Goal: Check status: Check status

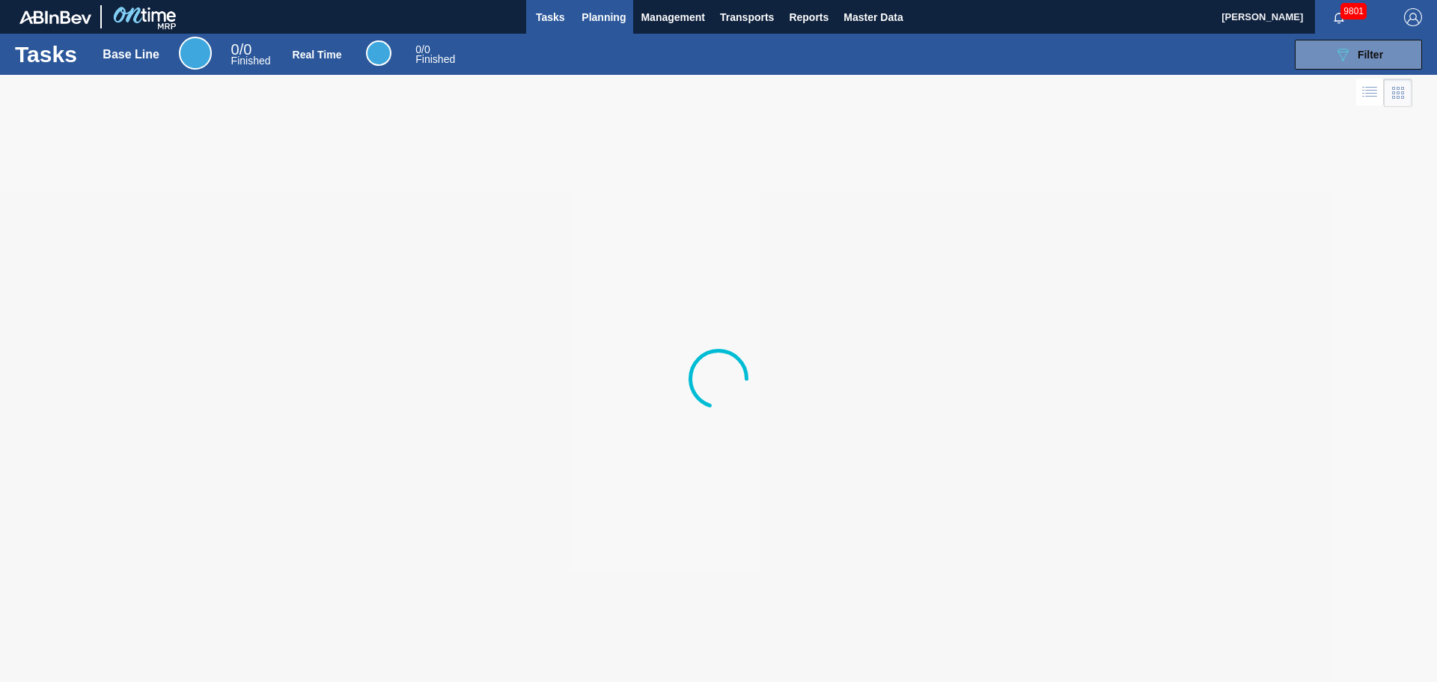
click at [590, 30] on button "Planning" at bounding box center [603, 17] width 59 height 34
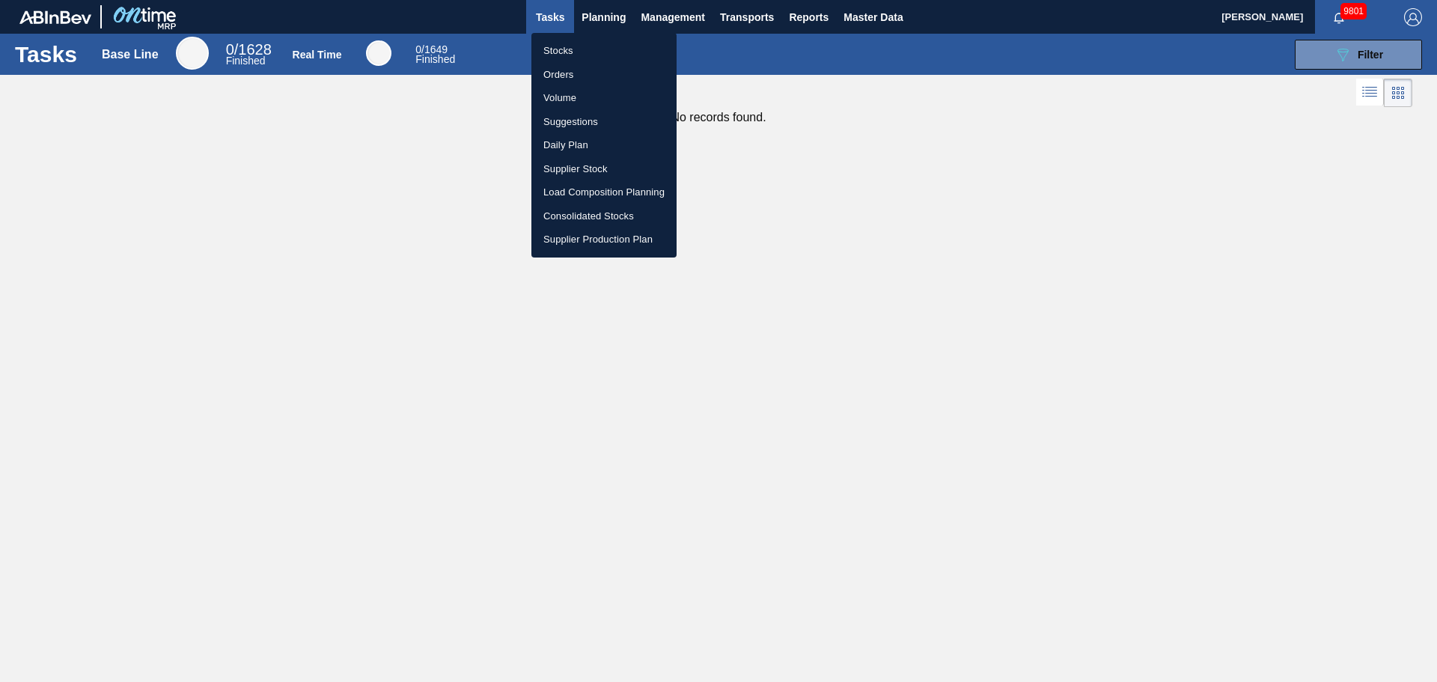
click at [556, 54] on li "Stocks" at bounding box center [604, 51] width 145 height 24
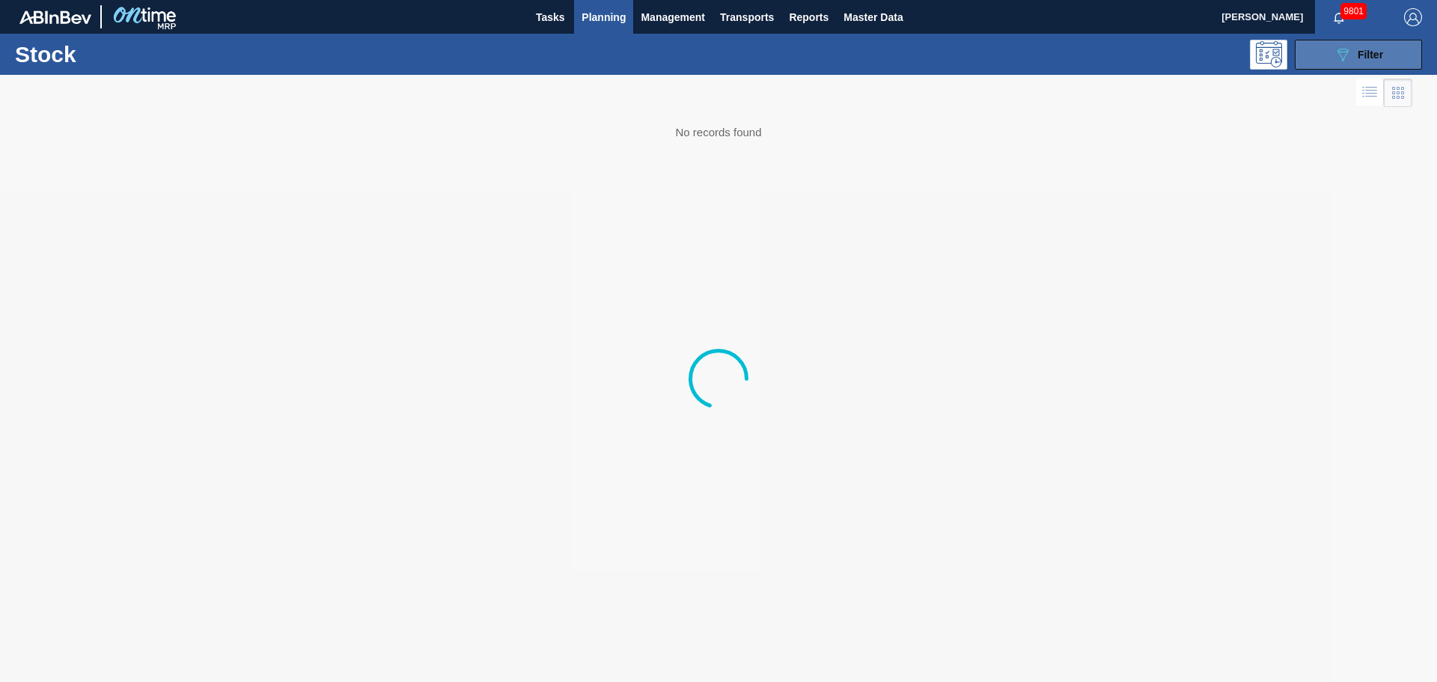
drag, startPoint x: 1332, startPoint y: 46, endPoint x: 1333, endPoint y: 54, distance: 8.4
click at [1332, 48] on button "089F7B8B-B2A5-4AFE-B5C0-19BA573D28AC Filter" at bounding box center [1358, 55] width 127 height 30
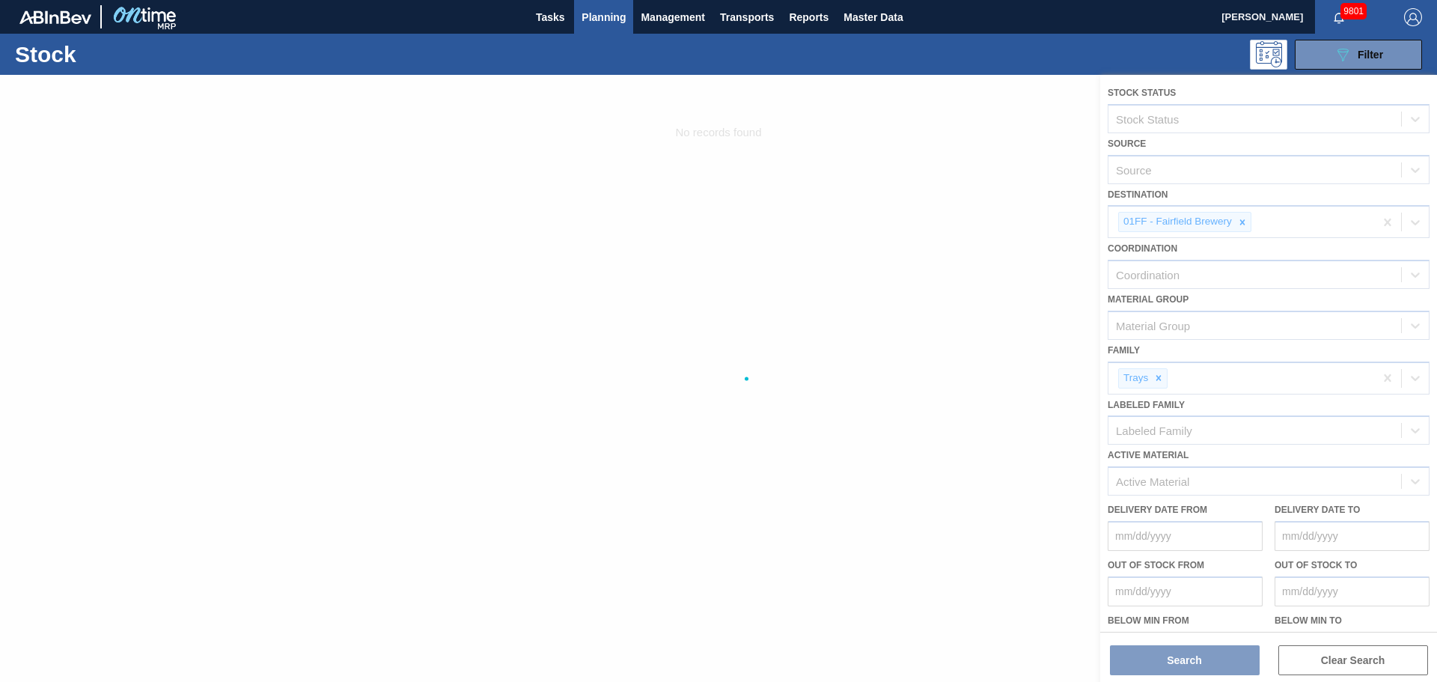
click at [1233, 220] on div at bounding box center [718, 378] width 1437 height 607
click at [1243, 223] on div at bounding box center [718, 378] width 1437 height 607
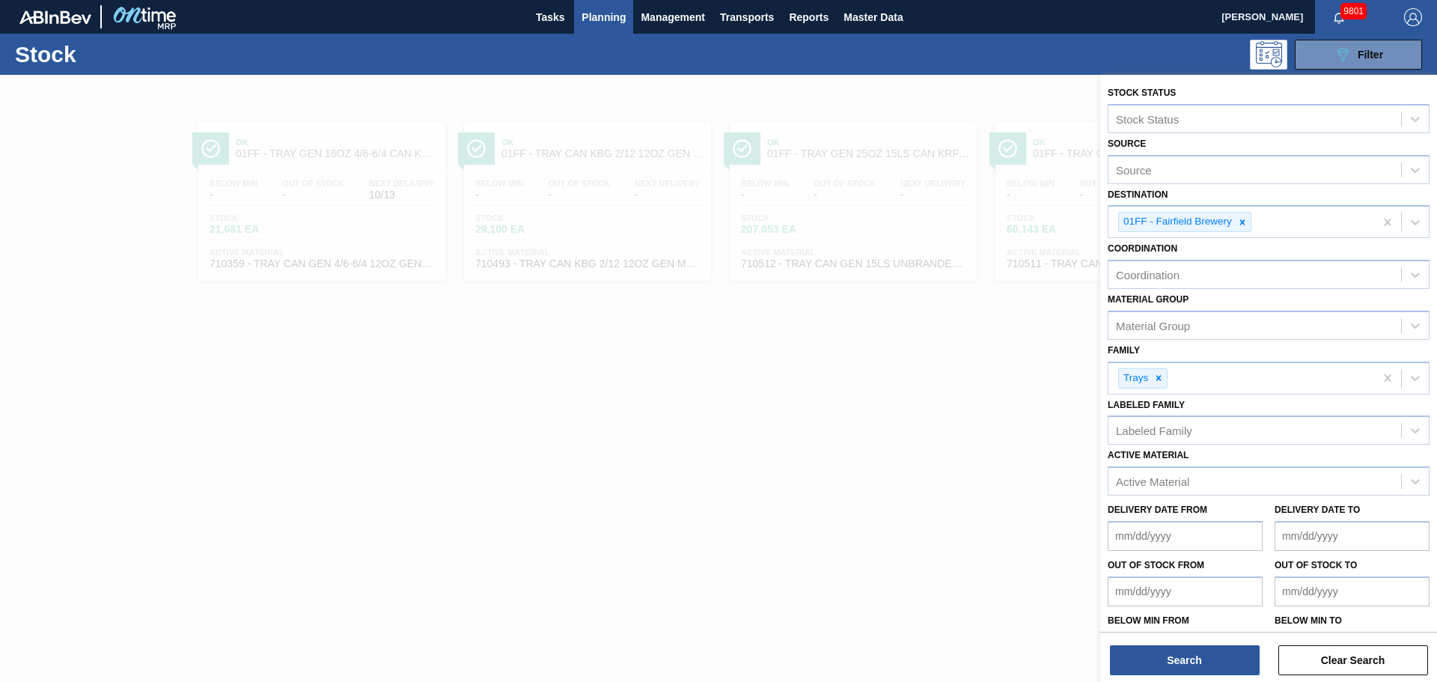
click at [1243, 223] on icon at bounding box center [1242, 221] width 5 height 5
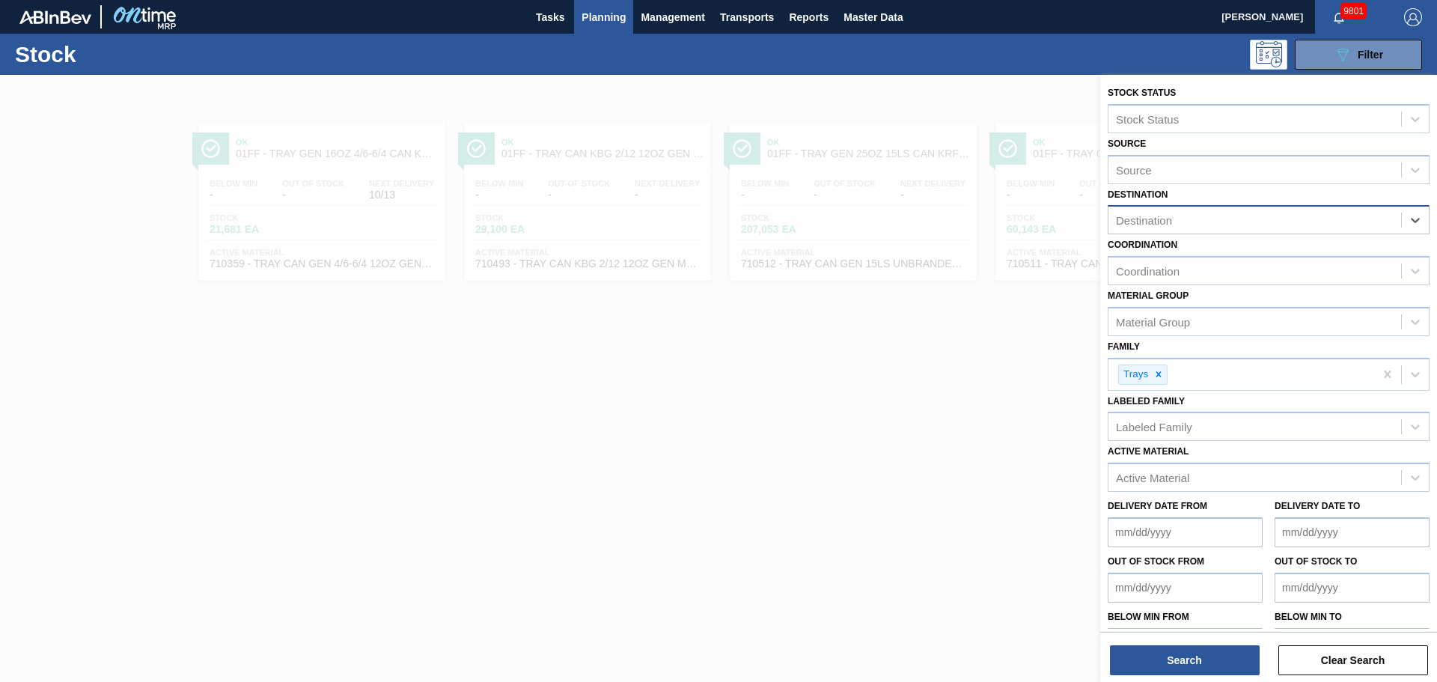
type input "h"
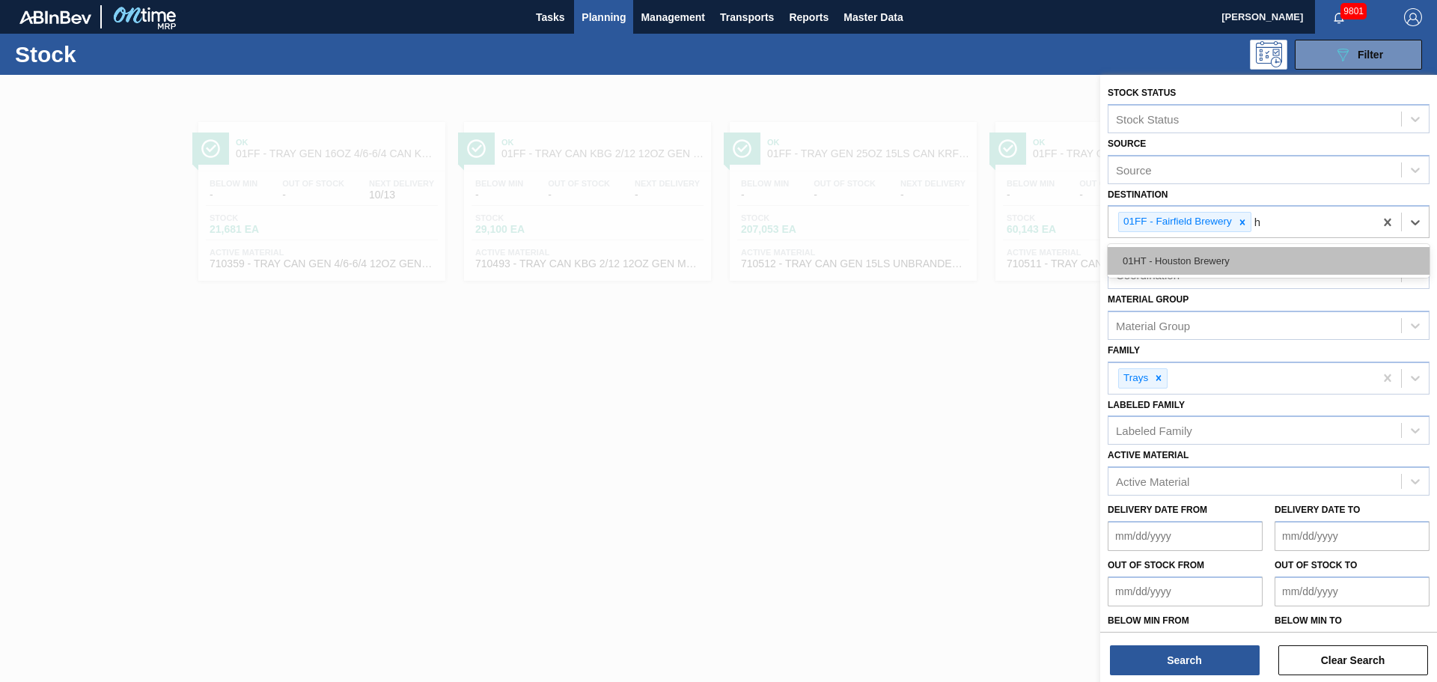
click at [1198, 259] on div "01HT - Houston Brewery" at bounding box center [1269, 261] width 322 height 28
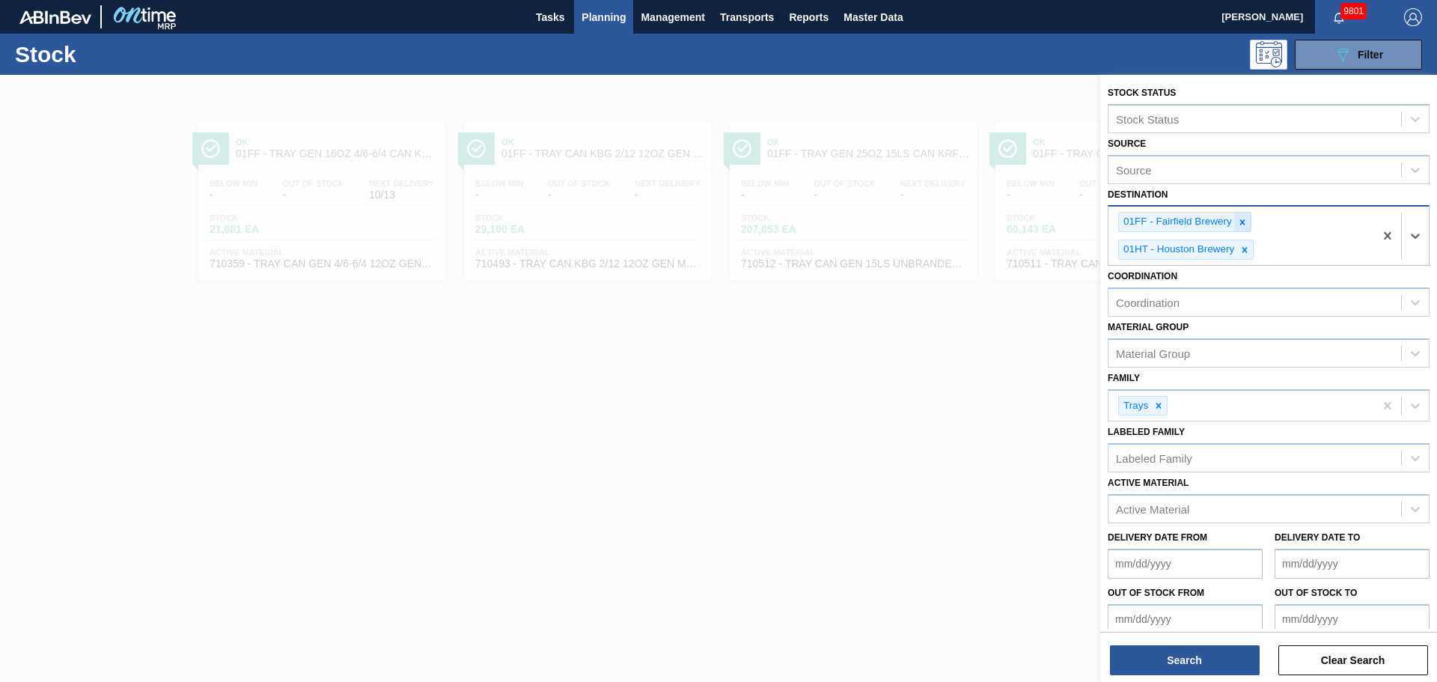
click at [1249, 222] on div at bounding box center [1242, 222] width 16 height 19
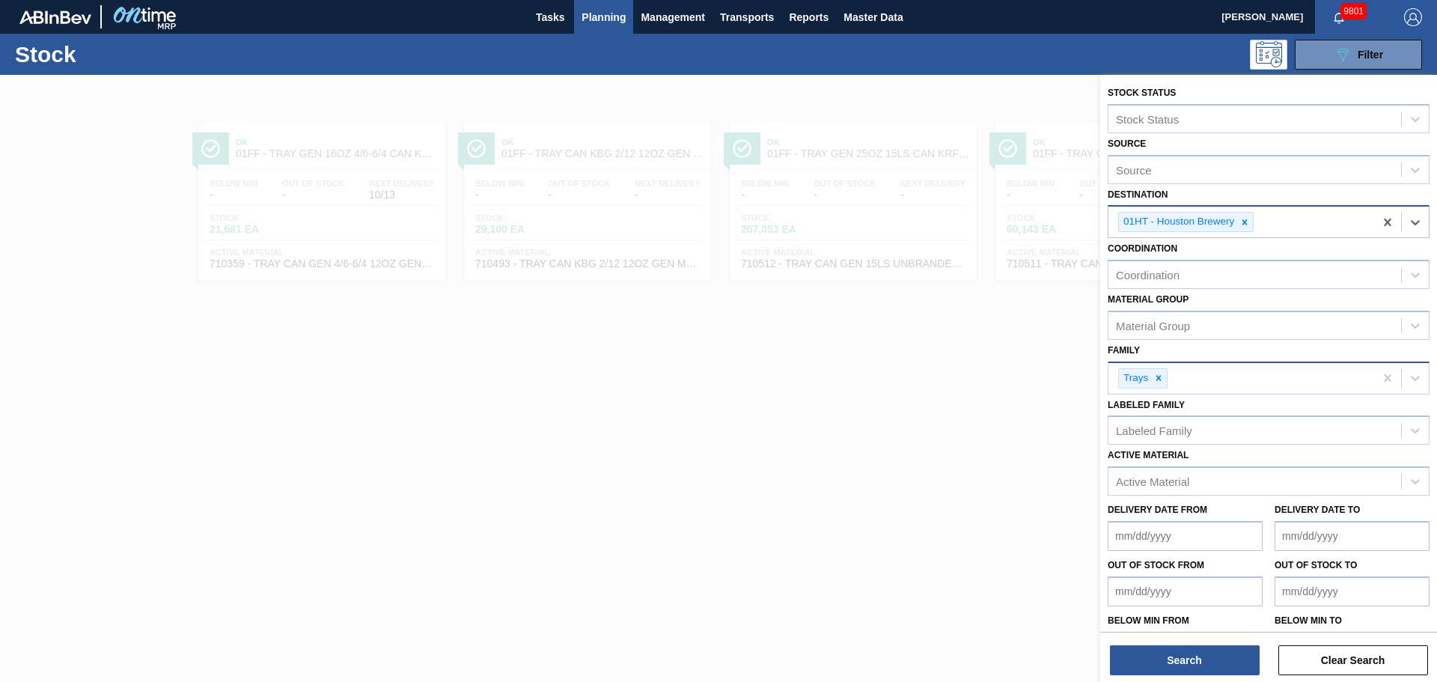
click at [1163, 382] on div at bounding box center [1159, 378] width 16 height 19
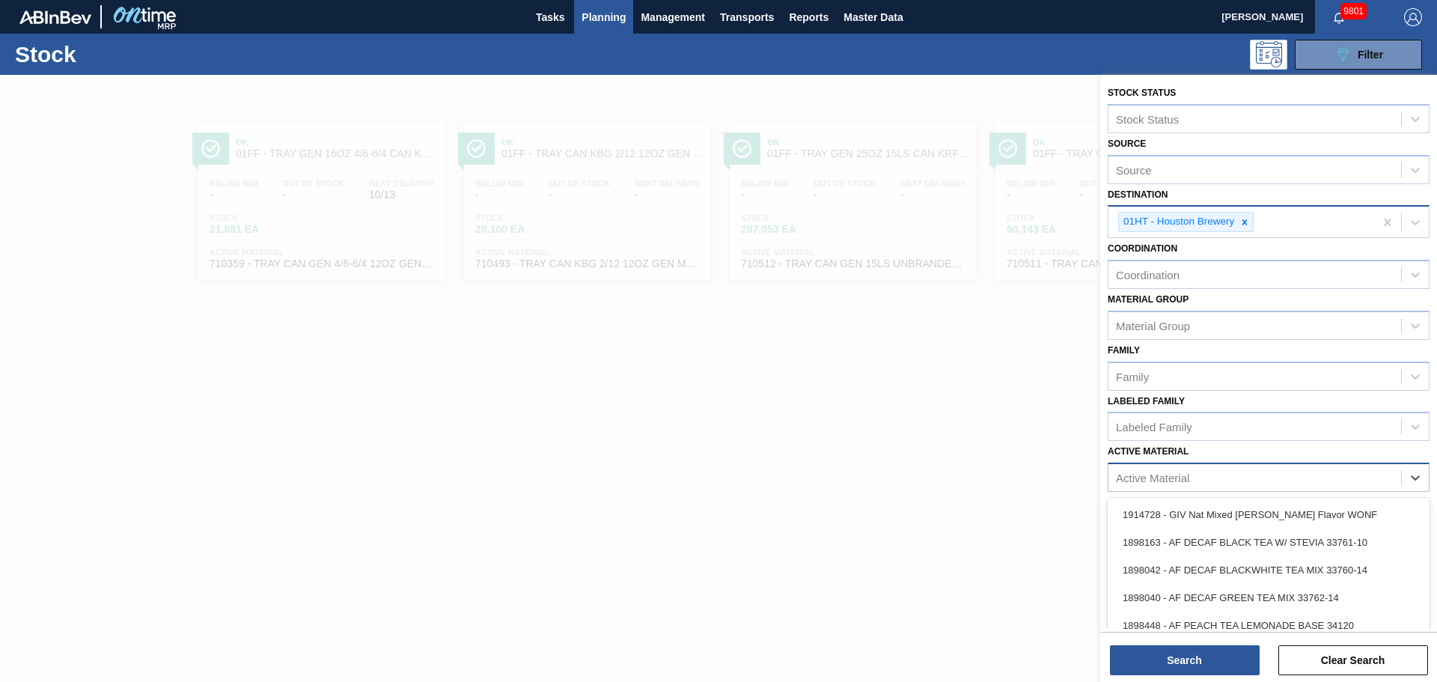
click at [1174, 475] on div "Active Material" at bounding box center [1152, 478] width 73 height 13
paste Material "390474"
type Material "390474"
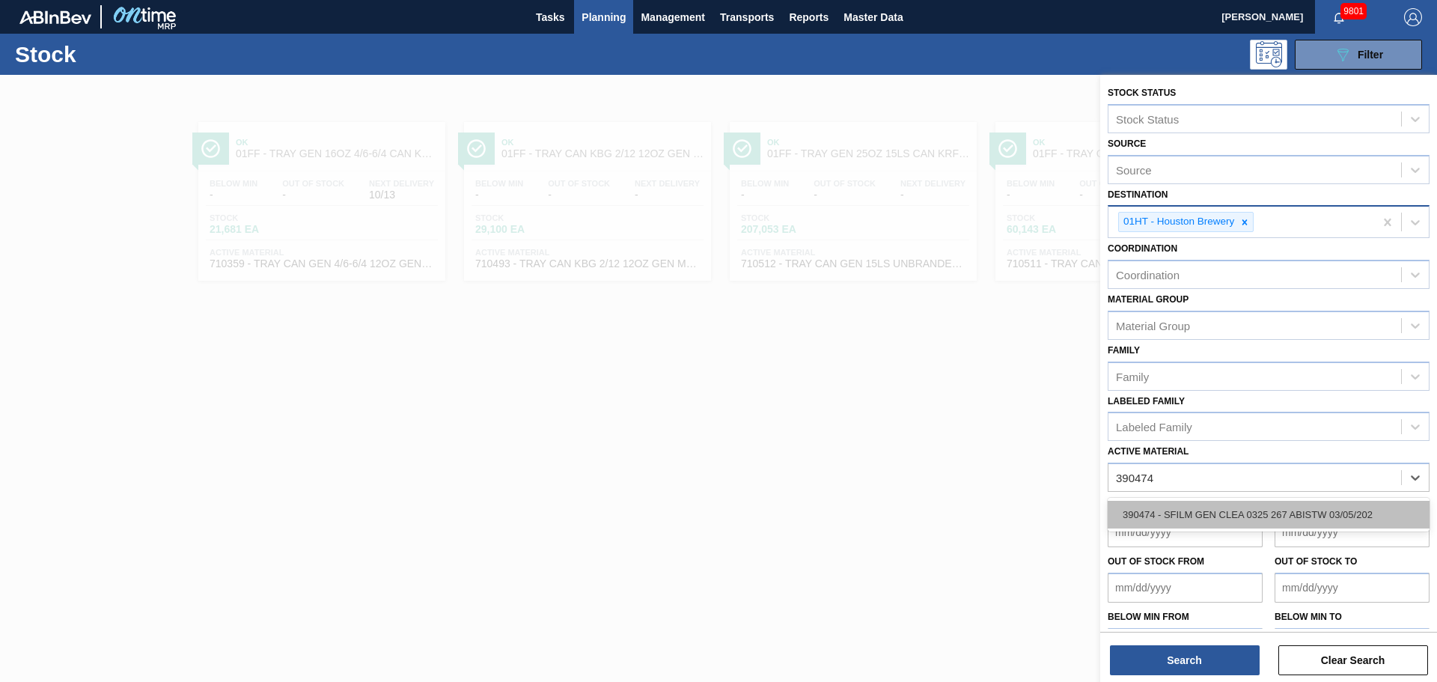
click at [1176, 517] on div "390474 - SFILM GEN CLEA 0325 267 ABISTW 03/05/202" at bounding box center [1269, 515] width 322 height 28
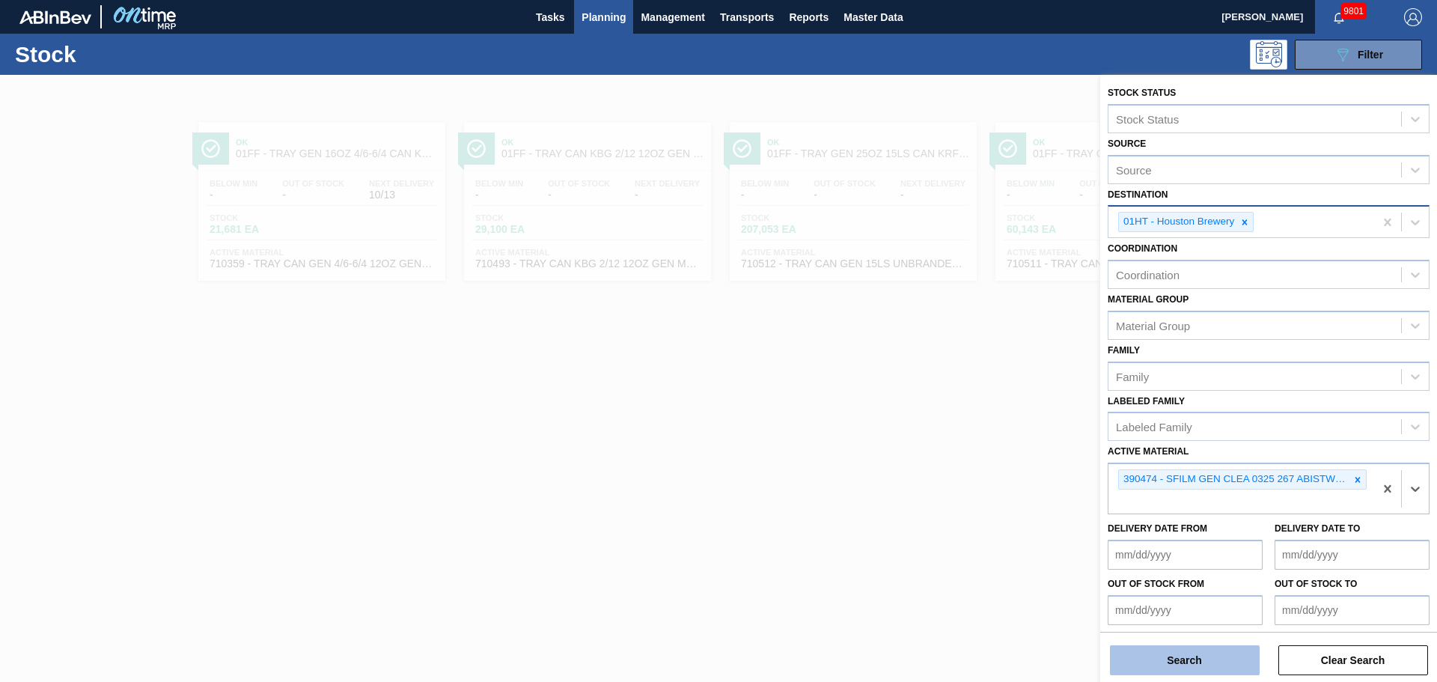
click at [1188, 660] on button "Search" at bounding box center [1185, 660] width 150 height 30
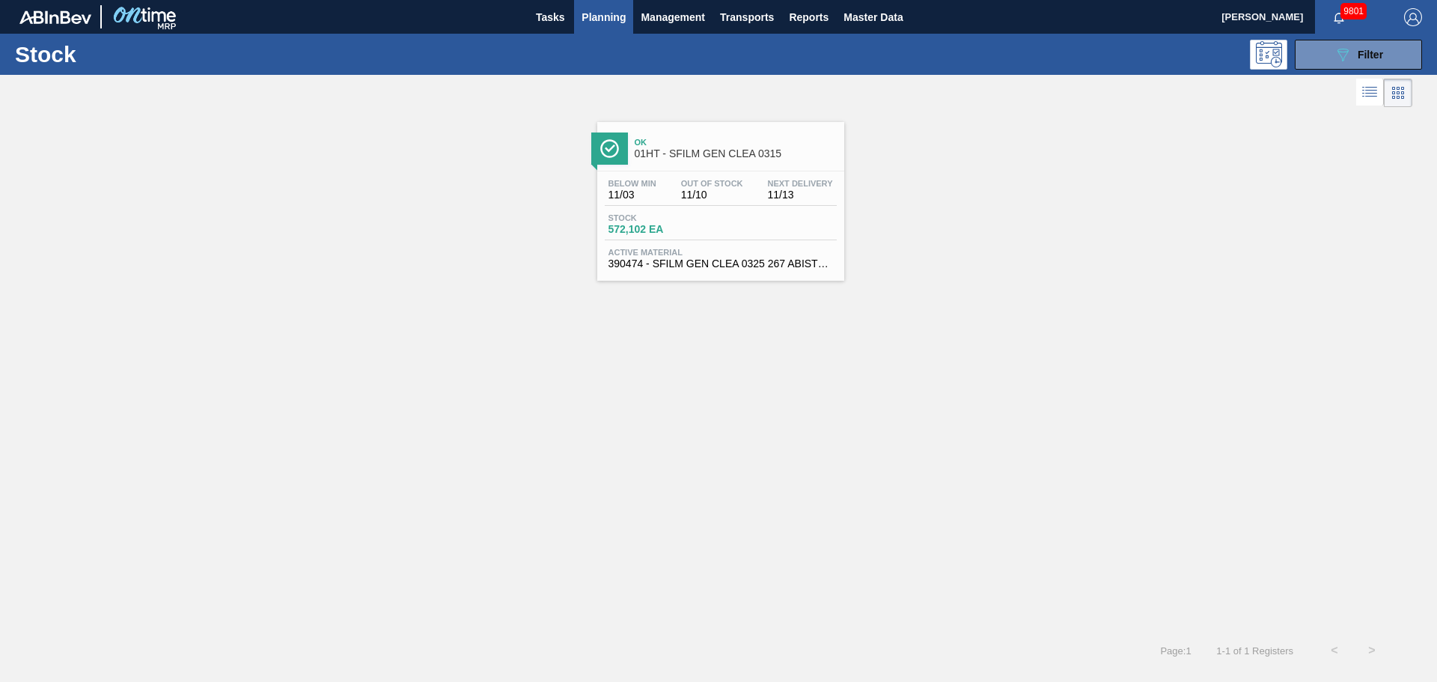
click at [705, 168] on div "Ok 01HT - SFILM GEN CLEA 0315 Below Min 11/03 Out Of Stock 11/10 Next Delivery …" at bounding box center [720, 201] width 247 height 159
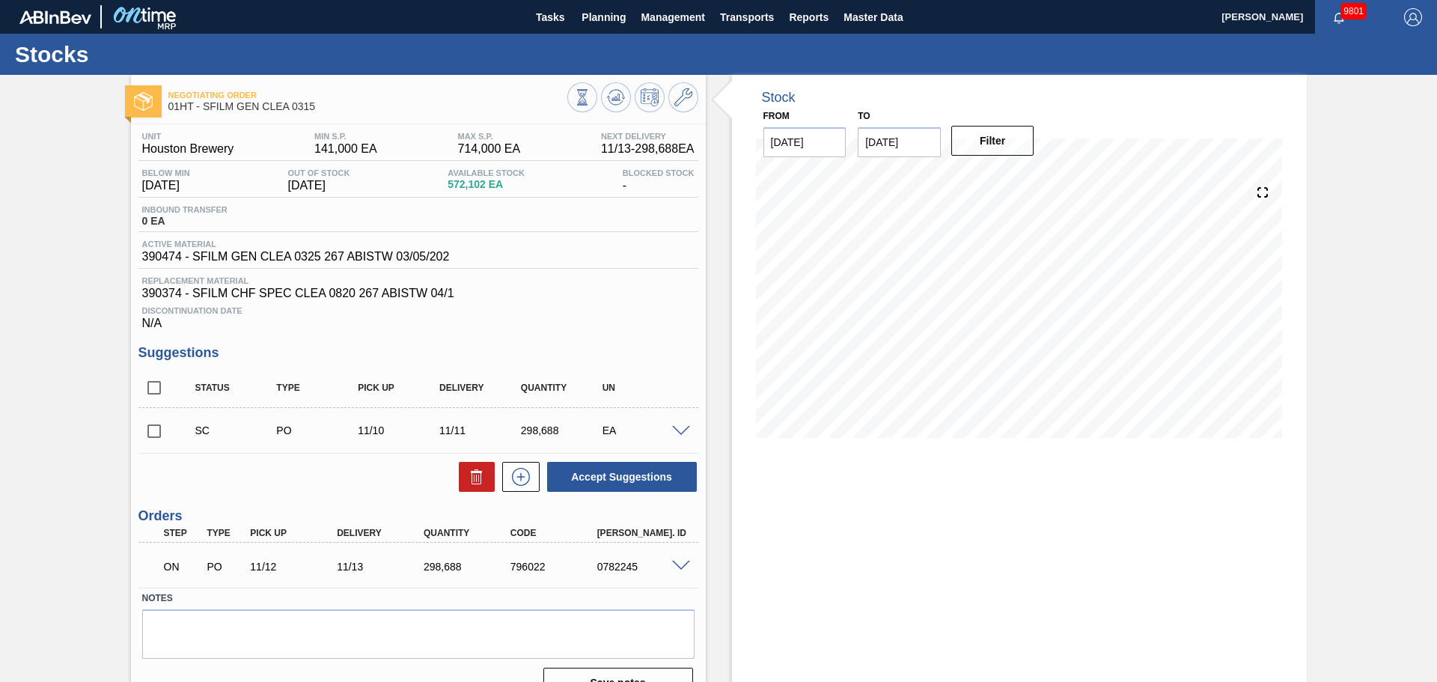
click at [913, 142] on input "[DATE]" at bounding box center [899, 142] width 83 height 30
click at [1026, 181] on button "Next Month" at bounding box center [1025, 178] width 10 height 10
click at [978, 349] on div "4" at bounding box center [973, 348] width 20 height 20
type input "[DATE]"
click at [985, 144] on button "Filter" at bounding box center [992, 141] width 83 height 30
